Goal: Task Accomplishment & Management: Manage account settings

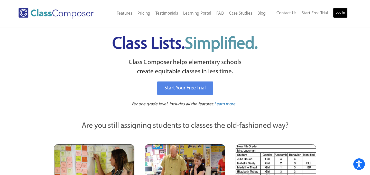
click at [341, 14] on link "Log In" at bounding box center [340, 13] width 15 height 10
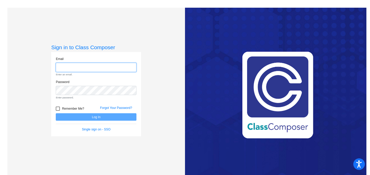
type input "[EMAIL_ADDRESS][DOMAIN_NAME]"
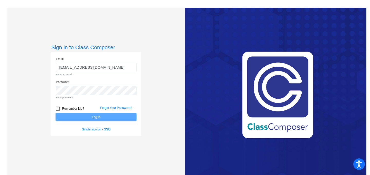
click at [99, 118] on form "Email [EMAIL_ADDRESS][DOMAIN_NAME] Enter an email. Password Enter password. Rem…" at bounding box center [96, 94] width 81 height 75
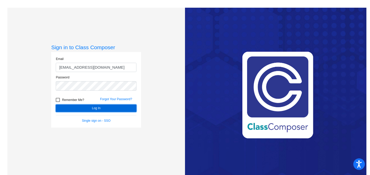
click at [101, 109] on button "Log In" at bounding box center [96, 108] width 81 height 7
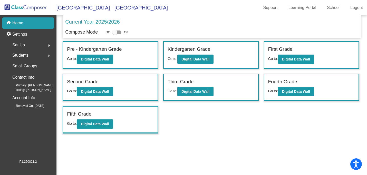
click at [26, 57] on span "Students" at bounding box center [20, 55] width 16 height 7
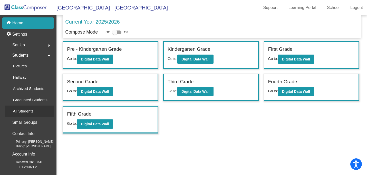
click at [32, 111] on p "All Students" at bounding box center [23, 111] width 21 height 6
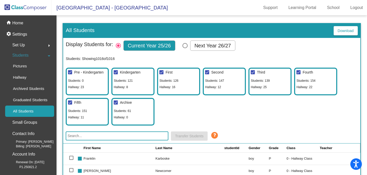
click at [79, 135] on input "text" at bounding box center [117, 136] width 103 height 9
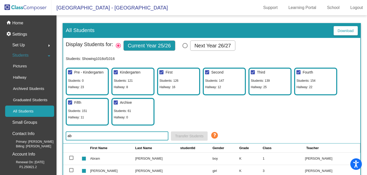
type input "a"
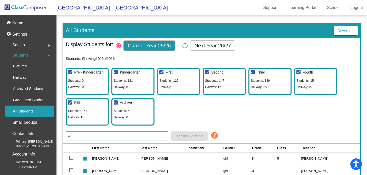
type input "v"
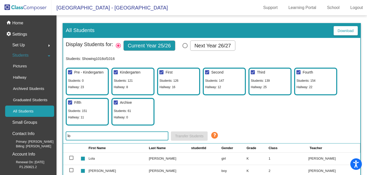
type input "l"
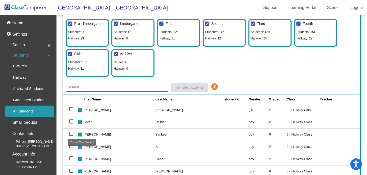
scroll to position [24, 0]
